Goal: Find specific page/section: Find specific page/section

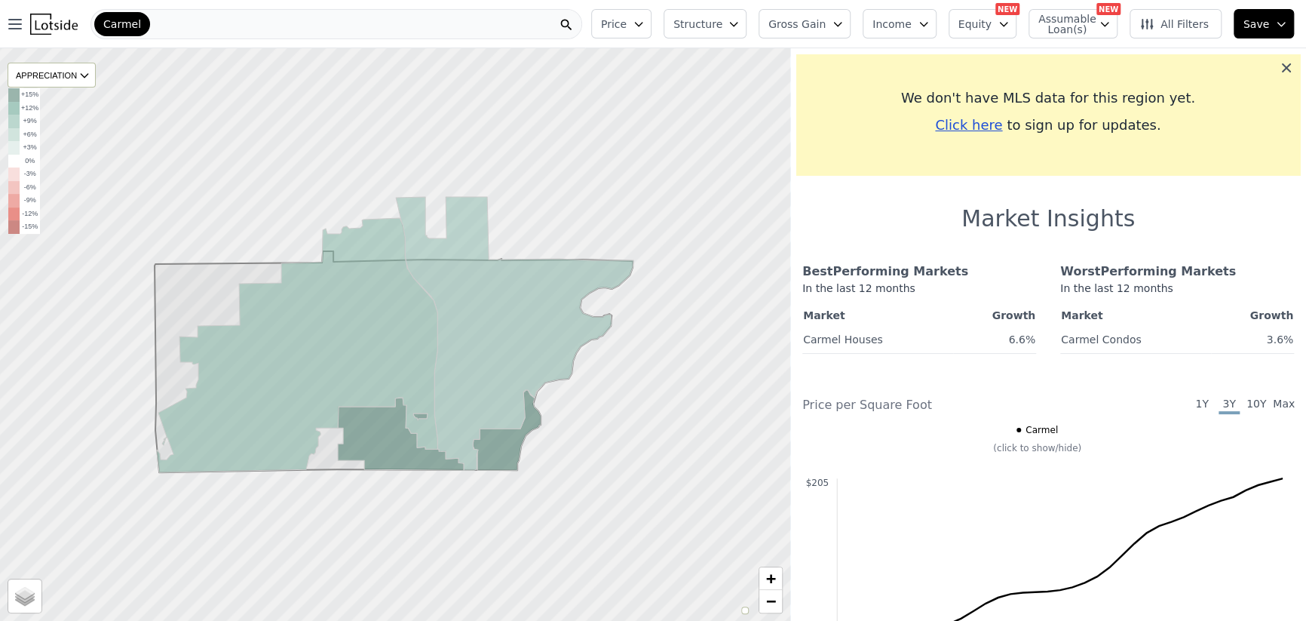
click at [1279, 75] on icon at bounding box center [1286, 67] width 15 height 15
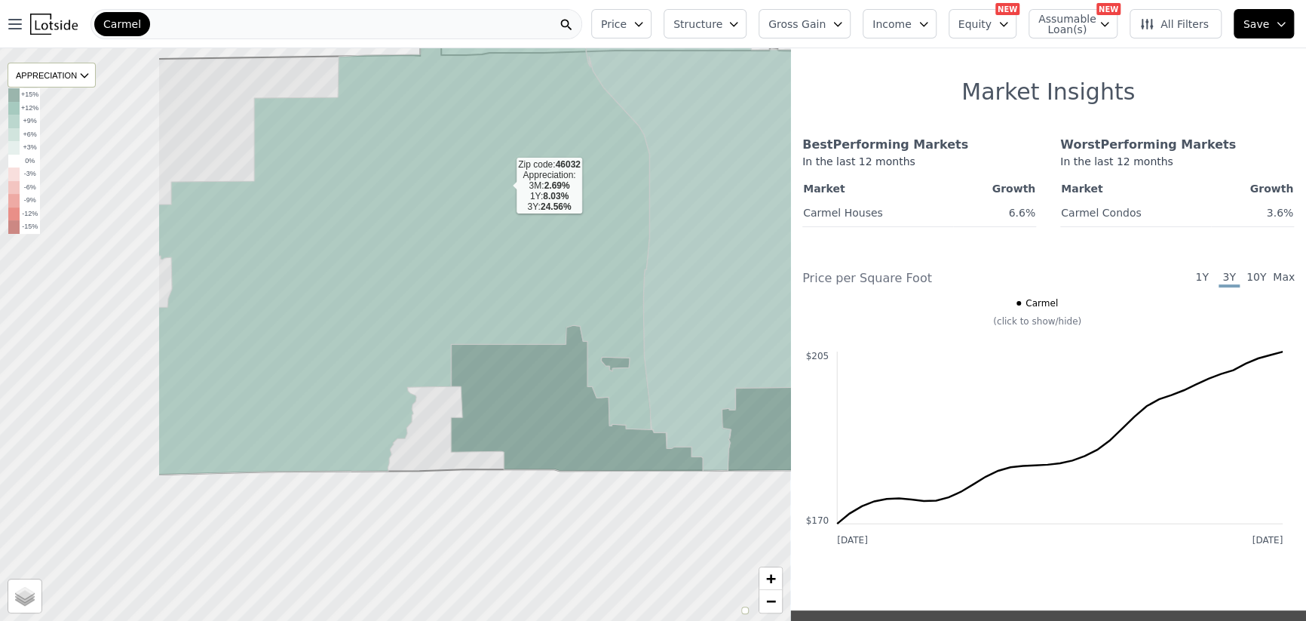
drag, startPoint x: 265, startPoint y: 311, endPoint x: 507, endPoint y: 262, distance: 246.2
click at [504, 187] on icon at bounding box center [404, 220] width 492 height 507
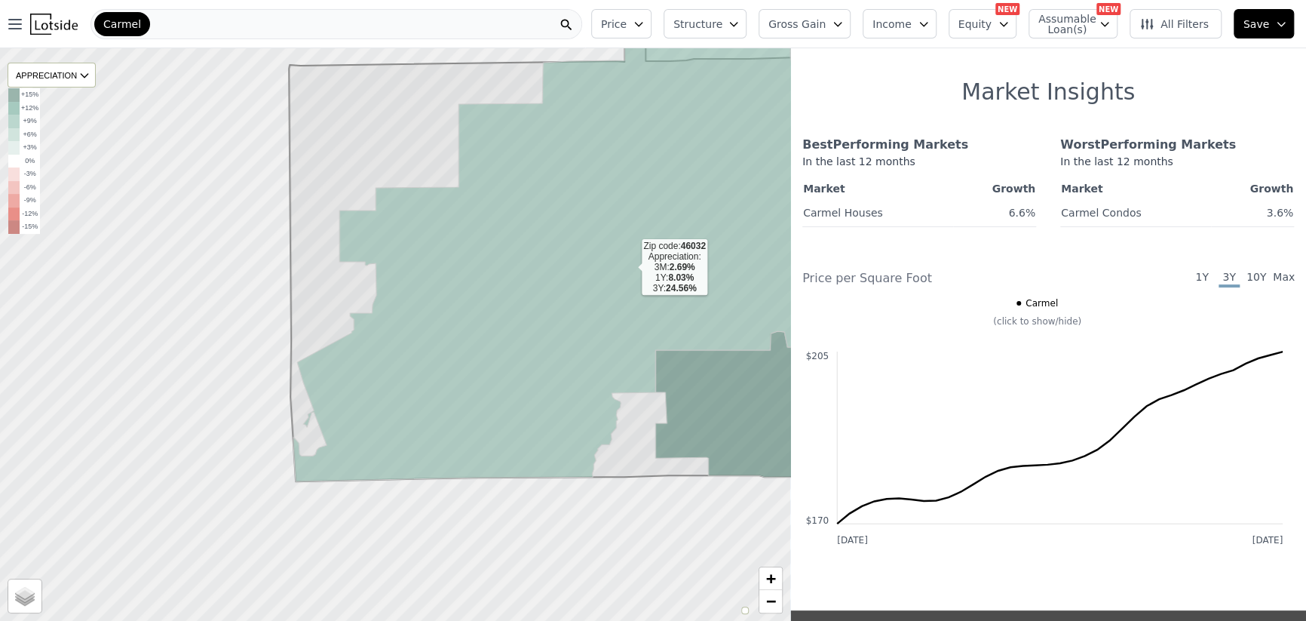
drag, startPoint x: 429, startPoint y: 256, endPoint x: 618, endPoint y: 265, distance: 189.5
click at [618, 265] on icon at bounding box center [574, 237] width 562 height 487
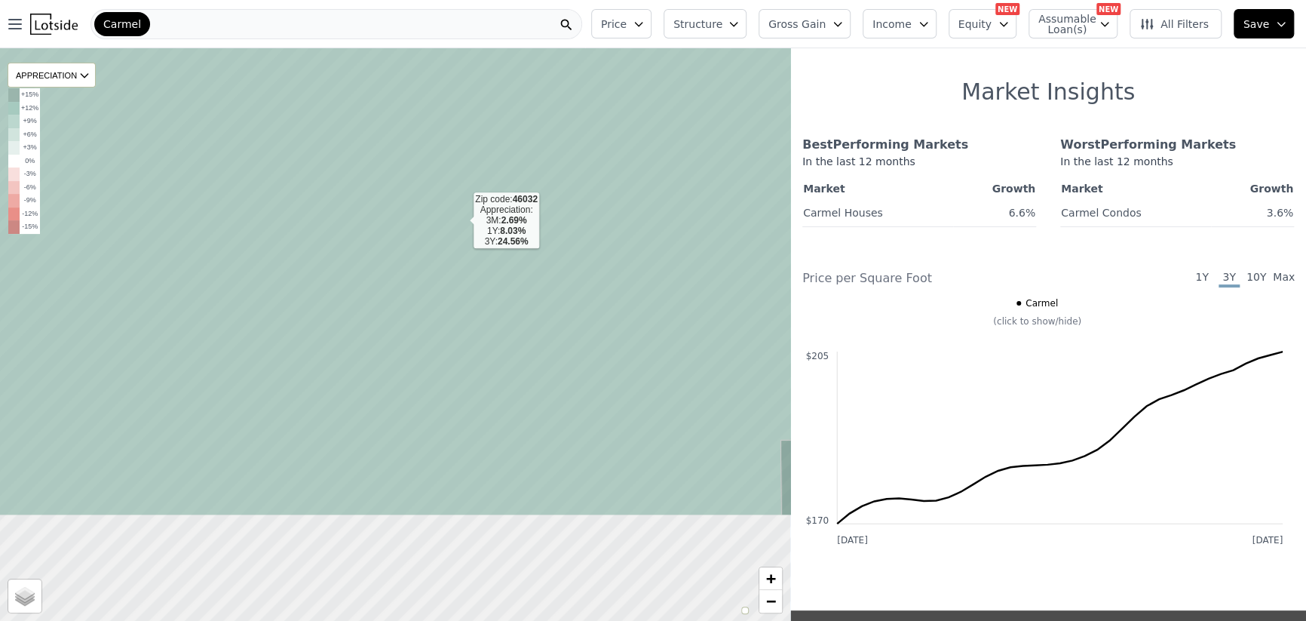
drag, startPoint x: 535, startPoint y: 400, endPoint x: 435, endPoint y: 161, distance: 259.9
click at [435, 161] on icon at bounding box center [327, 171] width 950 height 688
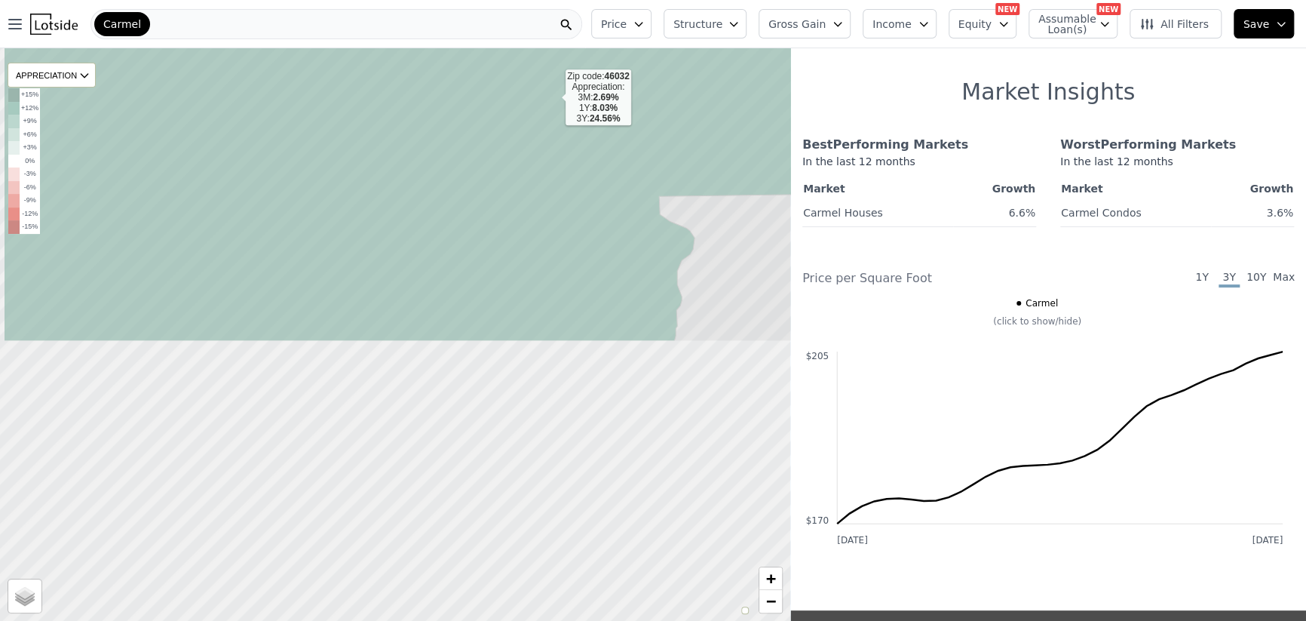
drag, startPoint x: 492, startPoint y: 339, endPoint x: 553, endPoint y: 98, distance: 249.1
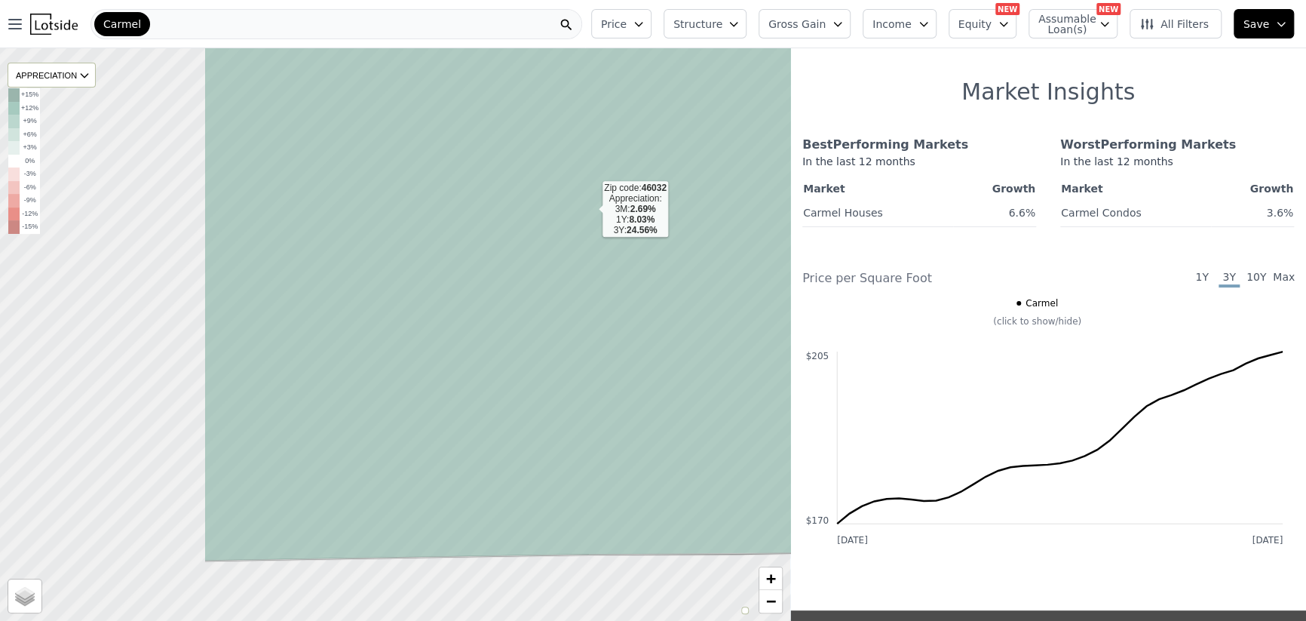
drag, startPoint x: 302, startPoint y: 188, endPoint x: 602, endPoint y: 206, distance: 299.9
click at [602, 206] on icon at bounding box center [679, 286] width 950 height 550
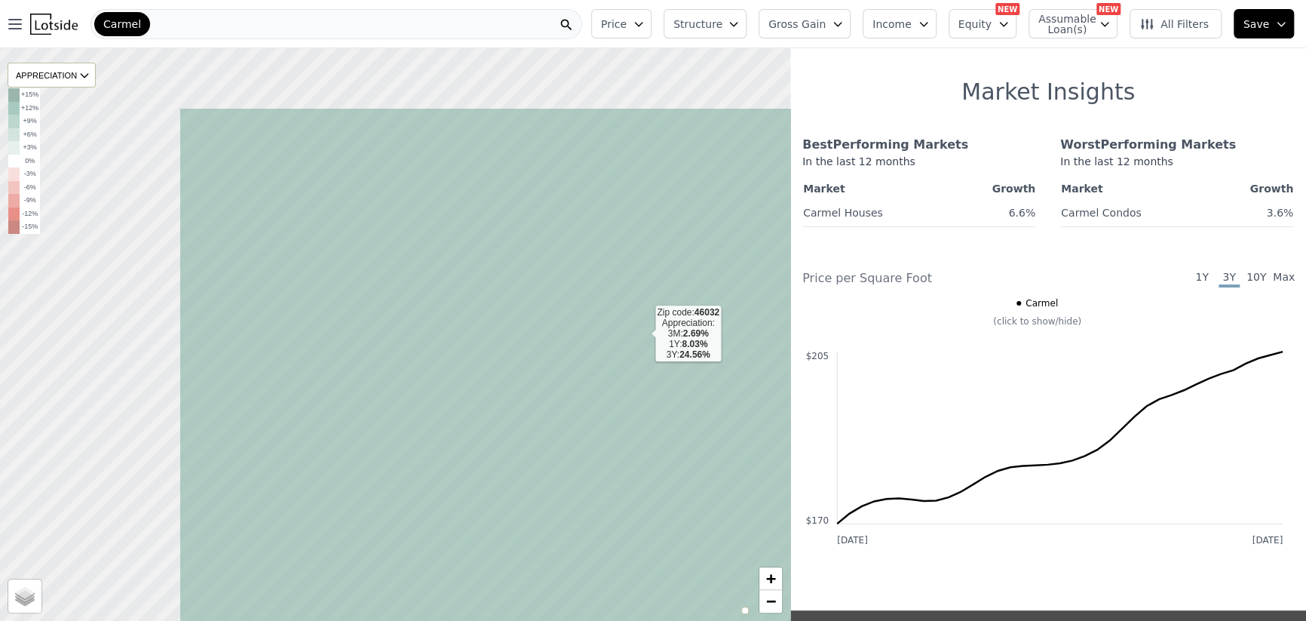
drag, startPoint x: 384, startPoint y: 214, endPoint x: 643, endPoint y: 332, distance: 284.8
click at [643, 332] on icon at bounding box center [654, 395] width 950 height 575
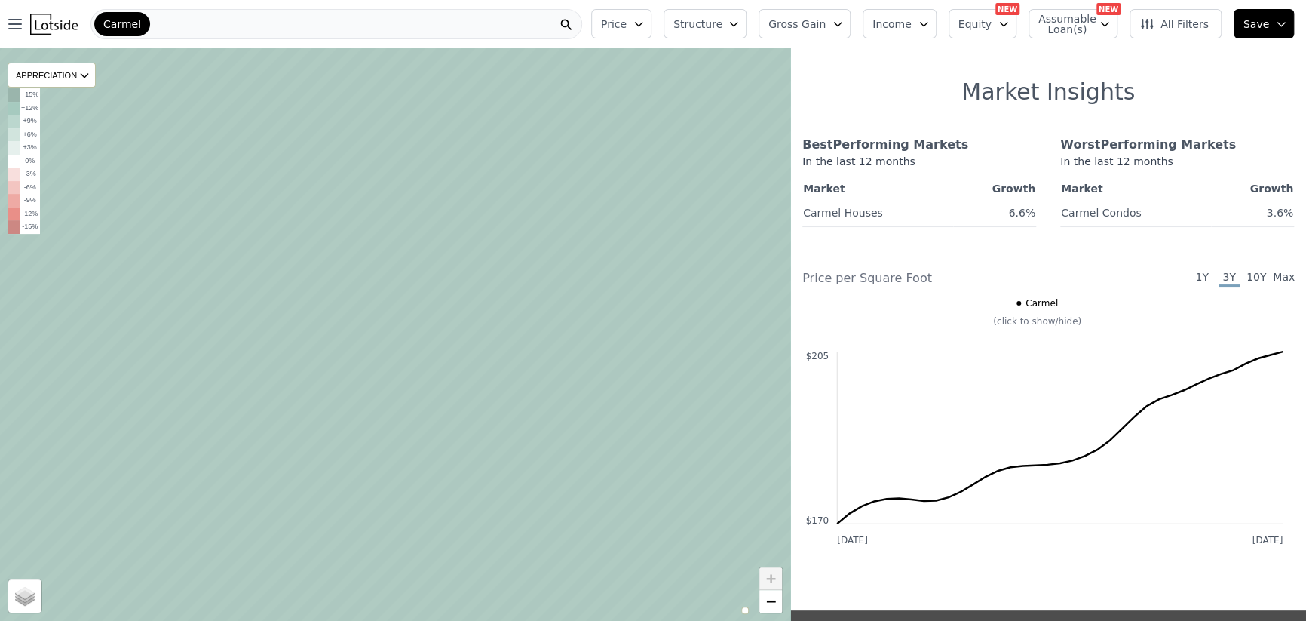
click at [562, 345] on icon at bounding box center [395, 334] width 950 height 688
click at [627, 17] on span "Price" at bounding box center [614, 24] width 26 height 15
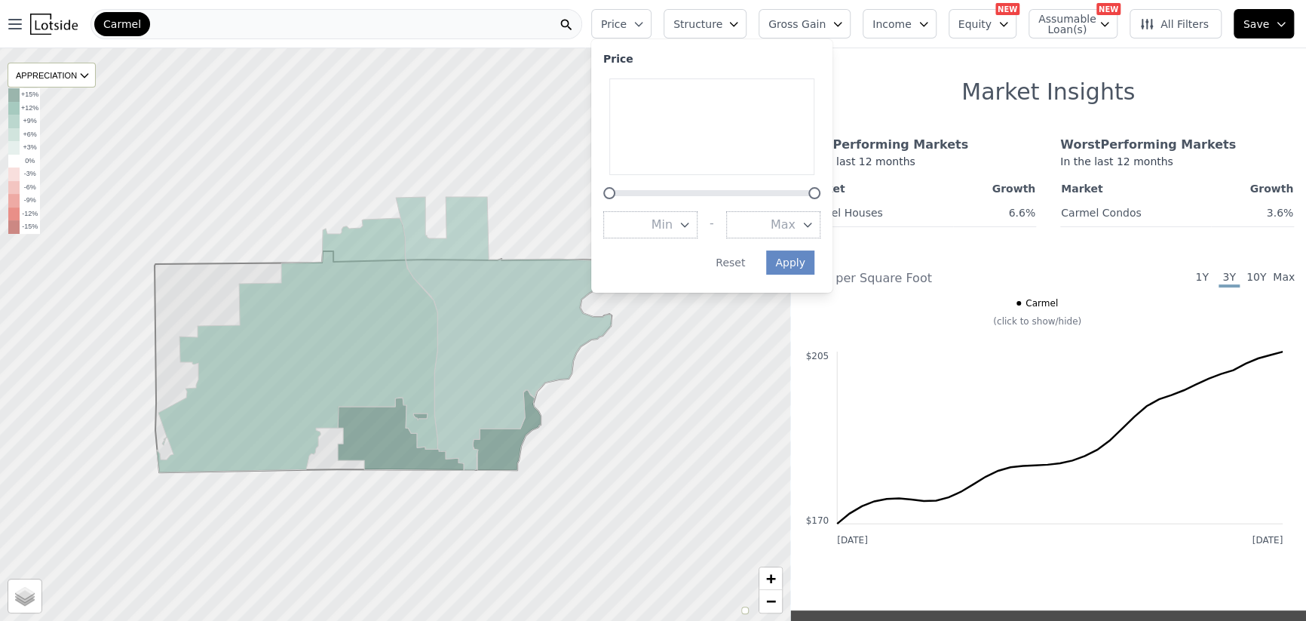
click at [279, 128] on div at bounding box center [395, 334] width 949 height 687
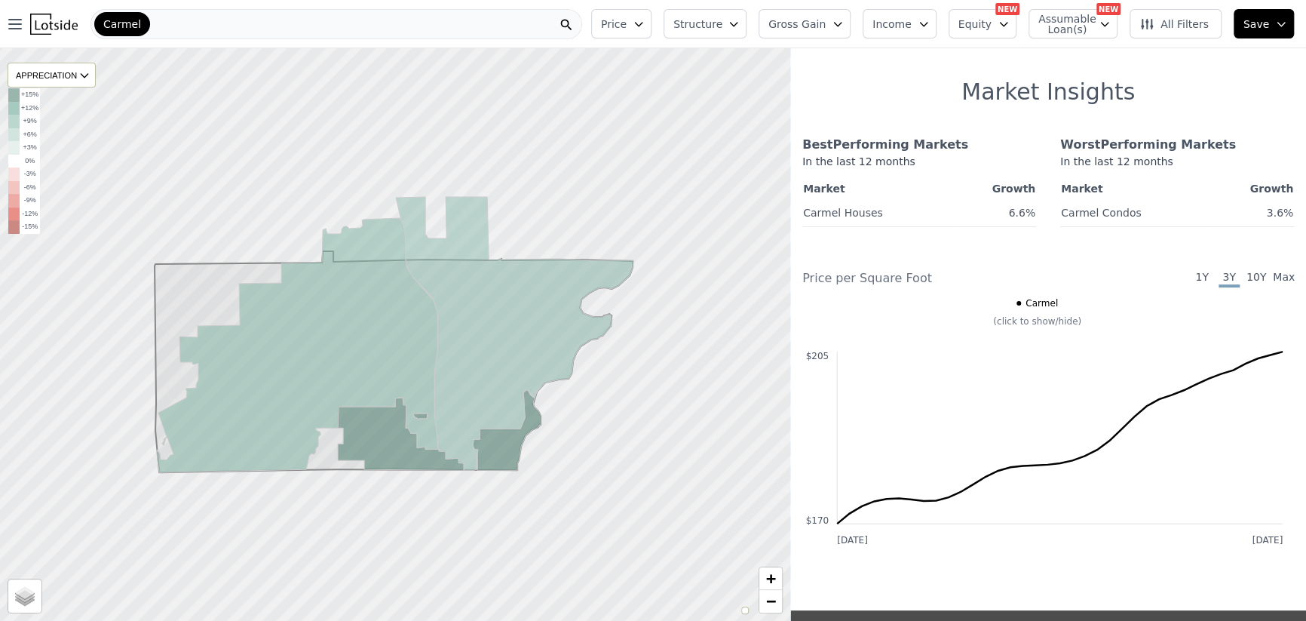
click at [147, 30] on div "Carmel" at bounding box center [336, 24] width 492 height 30
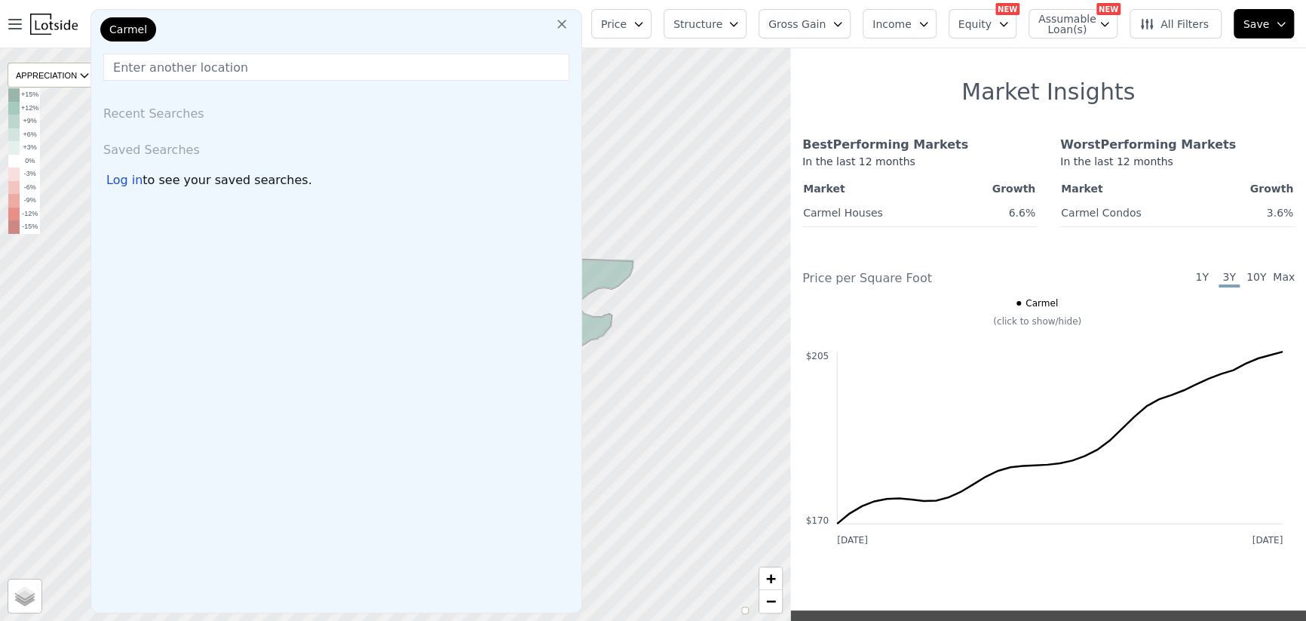
click at [255, 32] on div "Carmel" at bounding box center [336, 32] width 478 height 30
click at [566, 26] on icon at bounding box center [561, 24] width 9 height 9
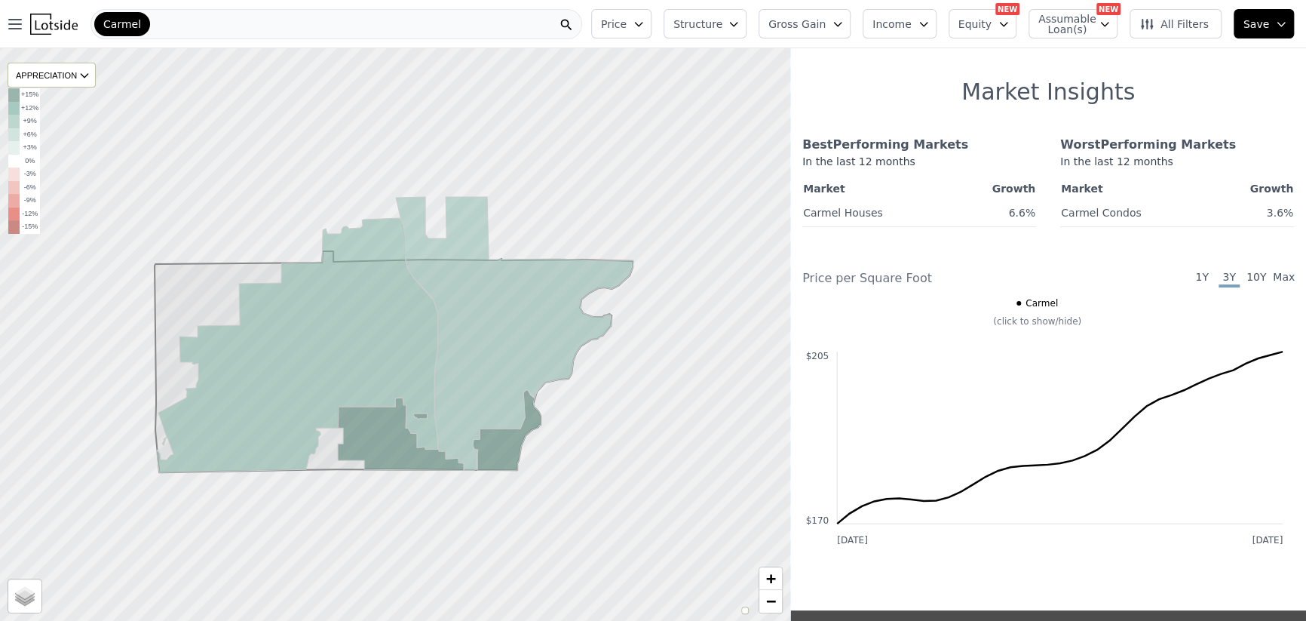
click at [546, 28] on div "Carmel" at bounding box center [336, 24] width 492 height 30
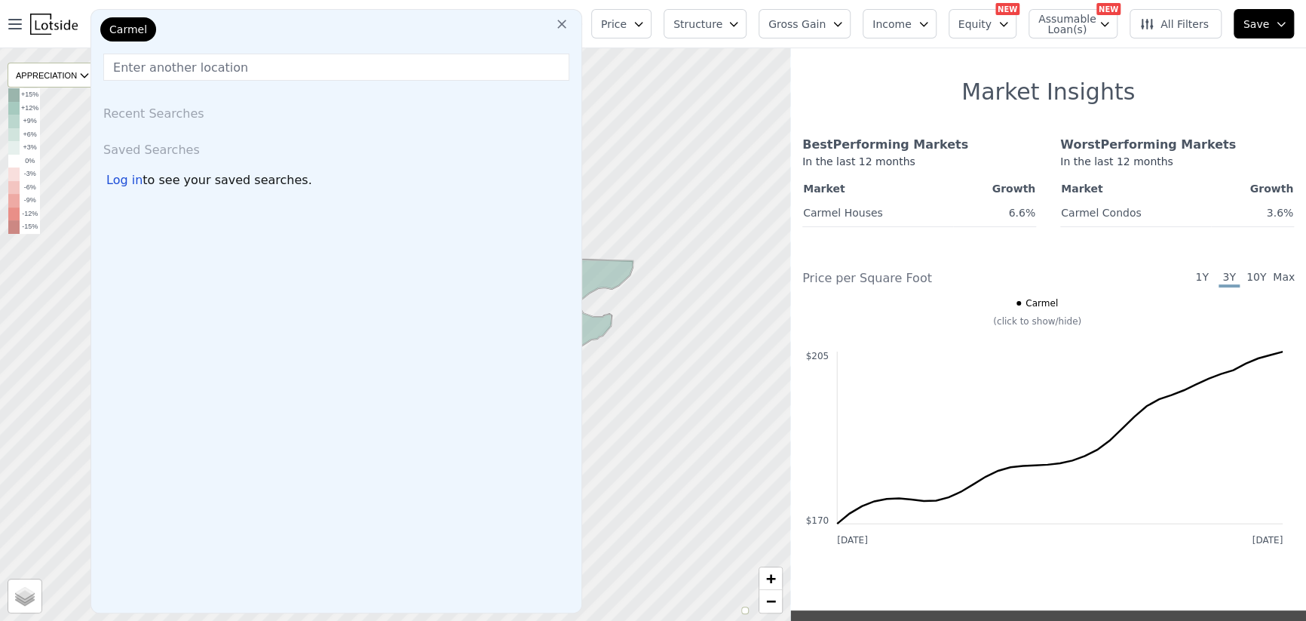
click at [158, 163] on div "Saved Searches" at bounding box center [336, 147] width 478 height 36
click at [136, 126] on div "Recent Searches" at bounding box center [336, 111] width 478 height 36
click at [57, 20] on img at bounding box center [54, 24] width 48 height 21
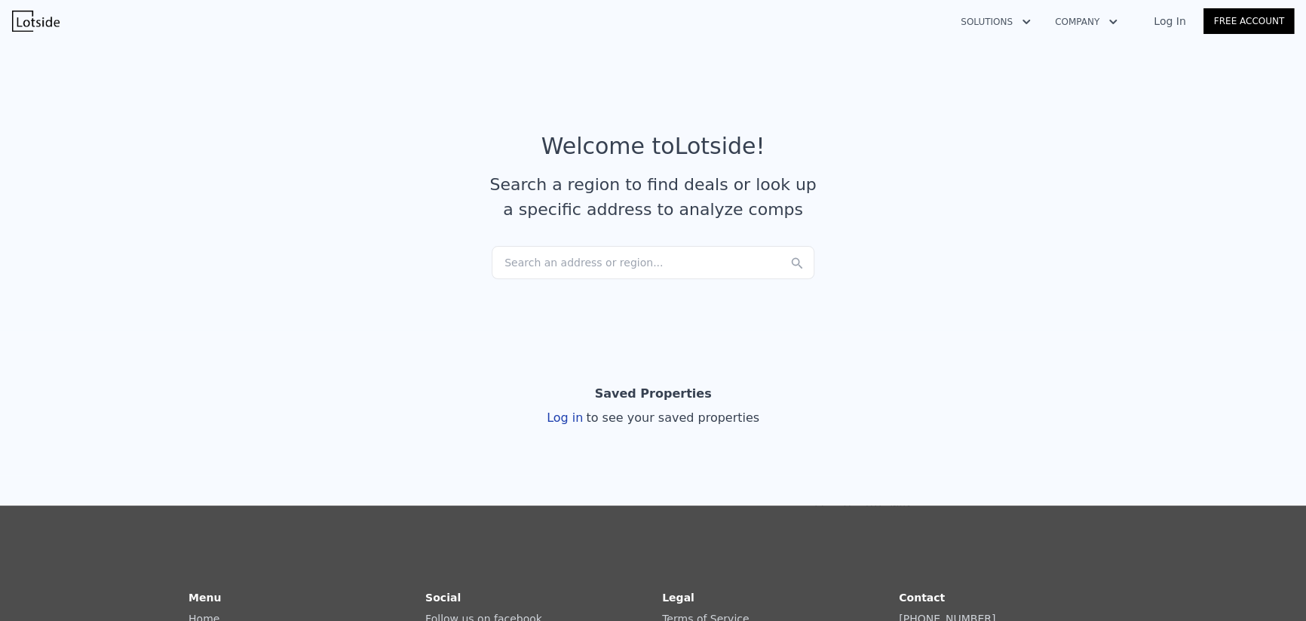
click at [673, 254] on div "Search an address or region..." at bounding box center [653, 262] width 323 height 33
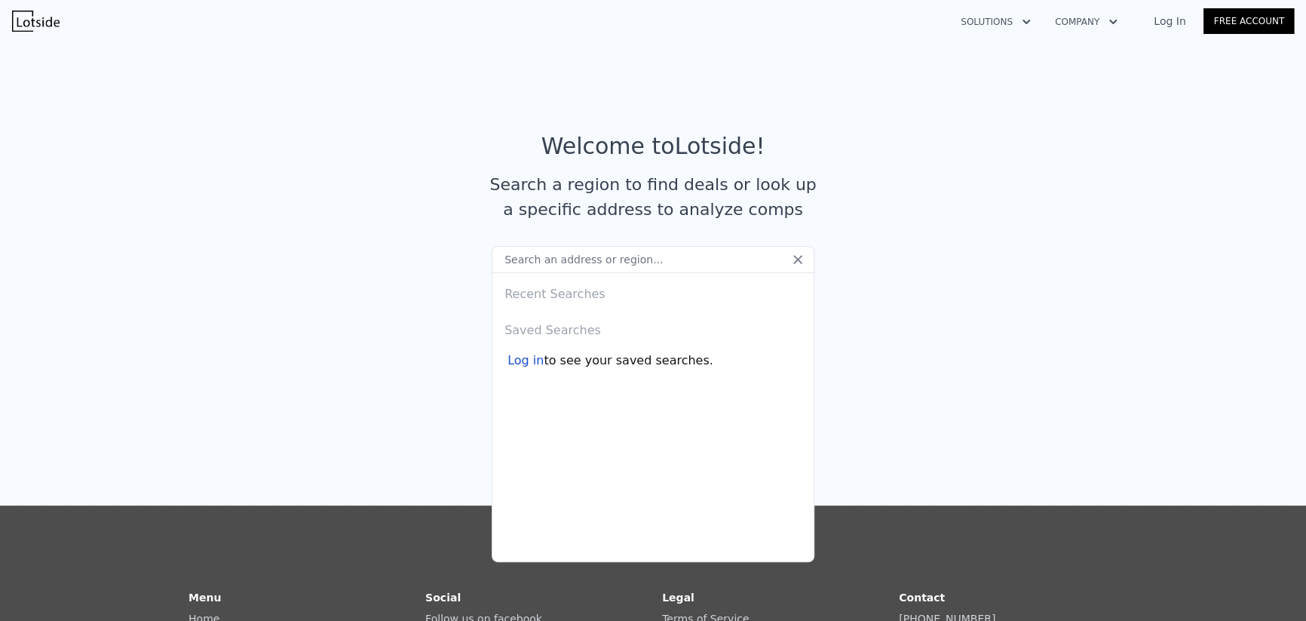
click at [619, 260] on input "text" at bounding box center [653, 259] width 323 height 27
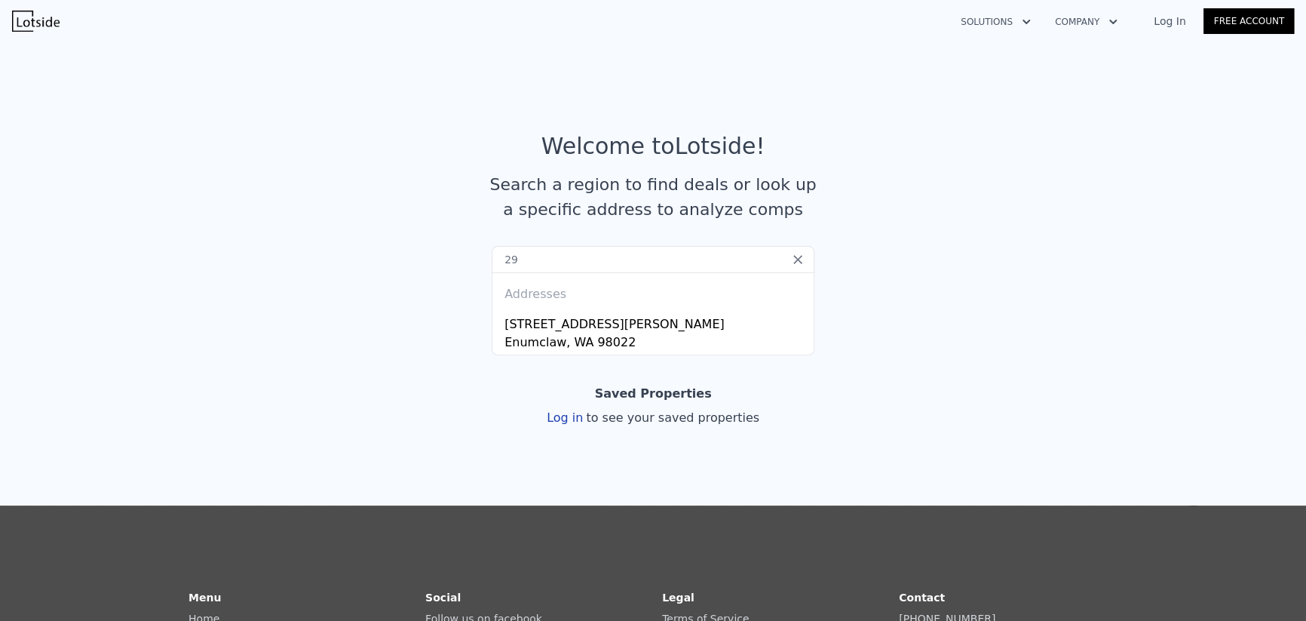
type input "2"
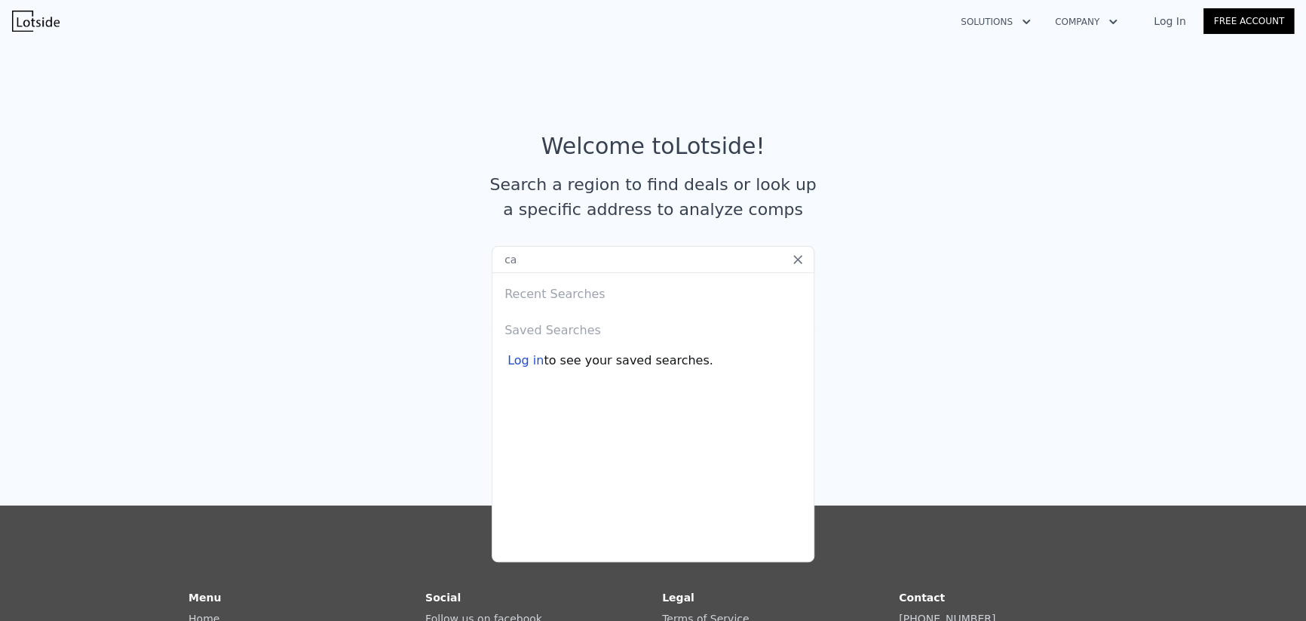
type input "c"
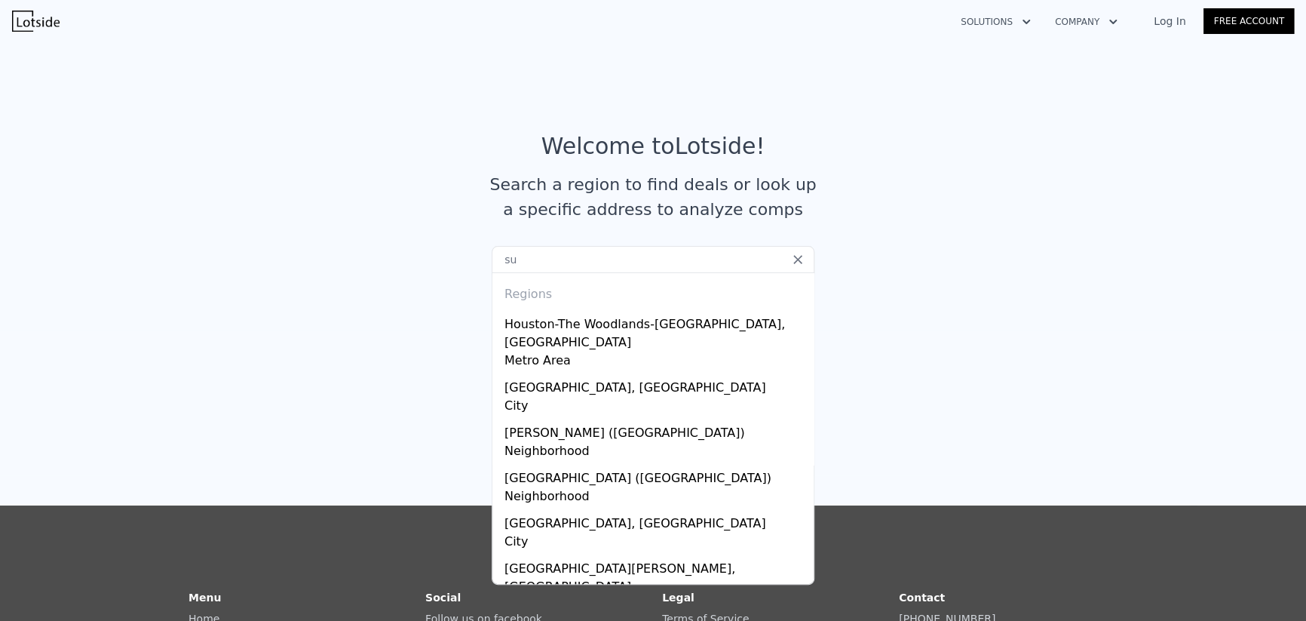
type input "s"
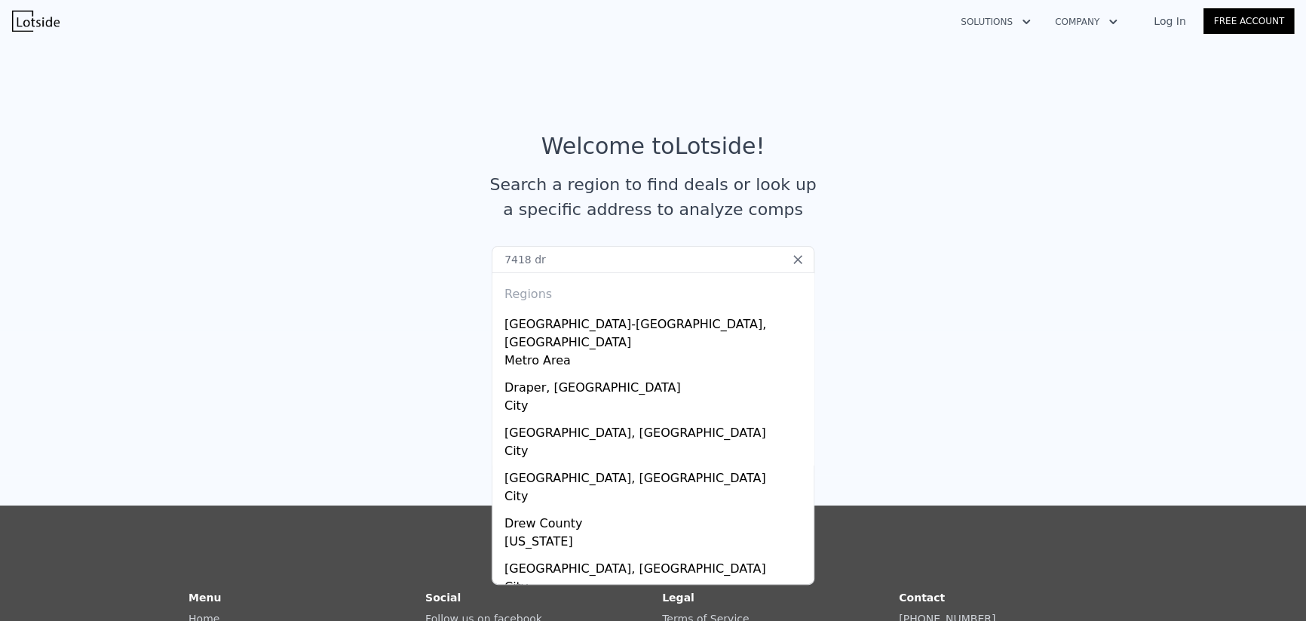
type input "7418 dre"
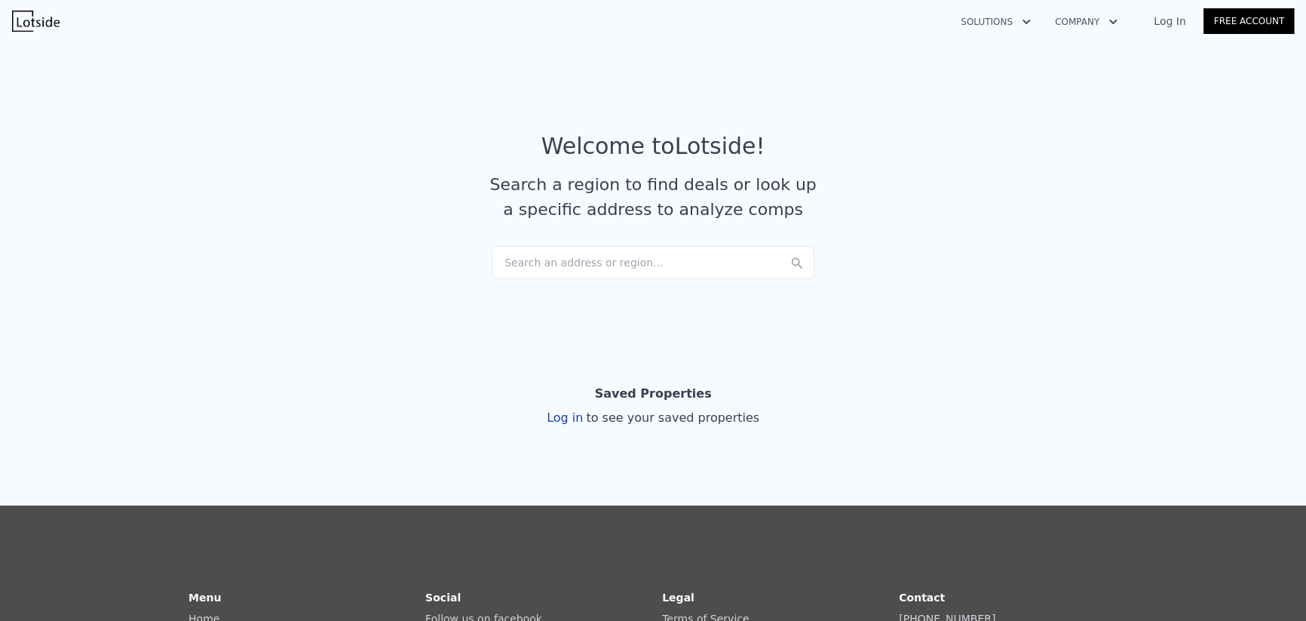
drag, startPoint x: 415, startPoint y: 179, endPoint x: 428, endPoint y: 188, distance: 15.7
click at [412, 180] on article "Welcome to Lotside ! Search a region to find deals or look up a specific addres…" at bounding box center [652, 189] width 965 height 113
click at [595, 213] on div "Search a region to find deals or look up a specific address to analyze comps" at bounding box center [653, 197] width 338 height 50
click at [1031, 22] on icon "button" at bounding box center [1026, 22] width 15 height 18
click at [1077, 16] on button "Company" at bounding box center [1086, 21] width 87 height 27
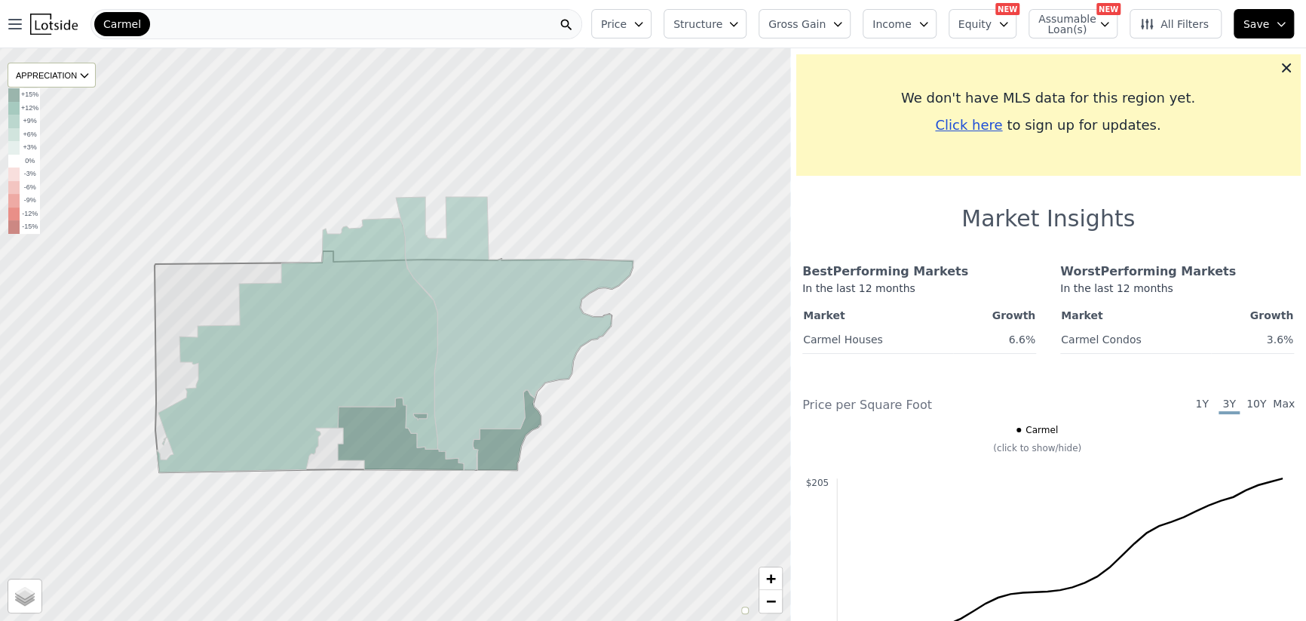
click at [997, 34] on button "Equity" at bounding box center [983, 23] width 68 height 29
